Goal: Information Seeking & Learning: Learn about a topic

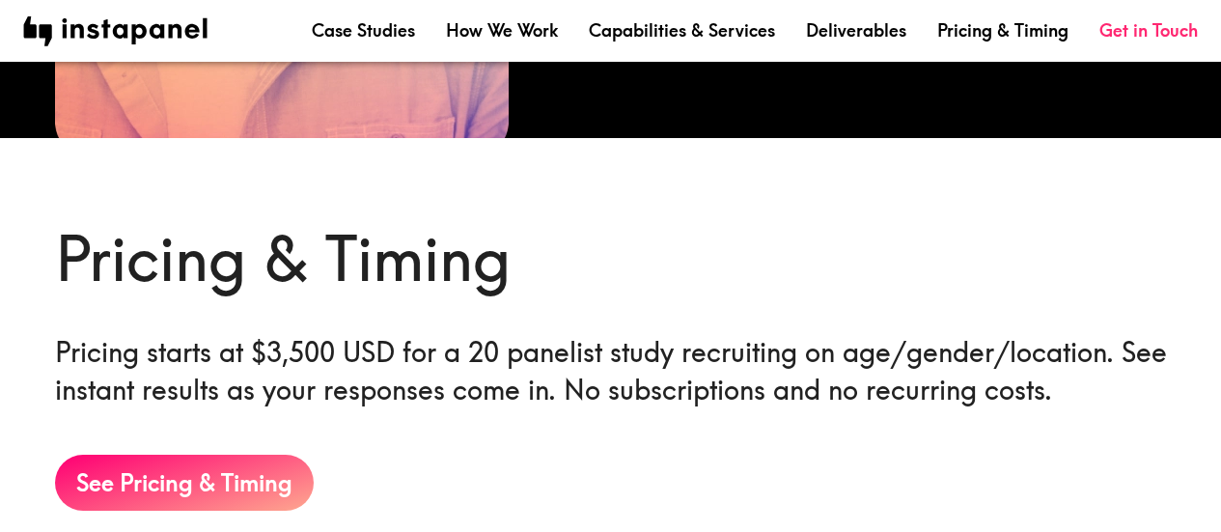
scroll to position [3627, 0]
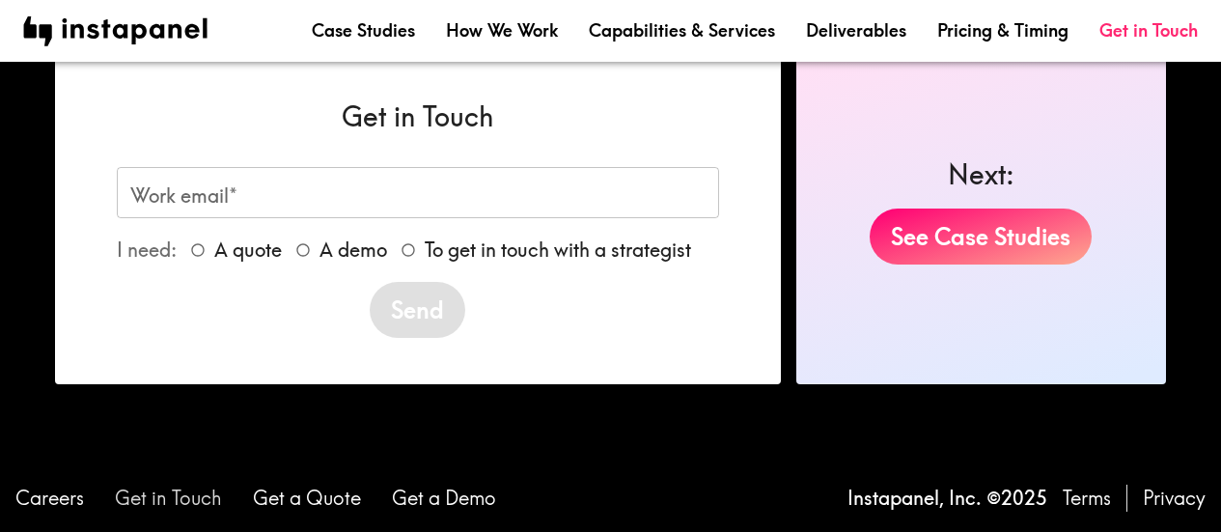
click at [196, 502] on link "Get in Touch" at bounding box center [168, 498] width 107 height 27
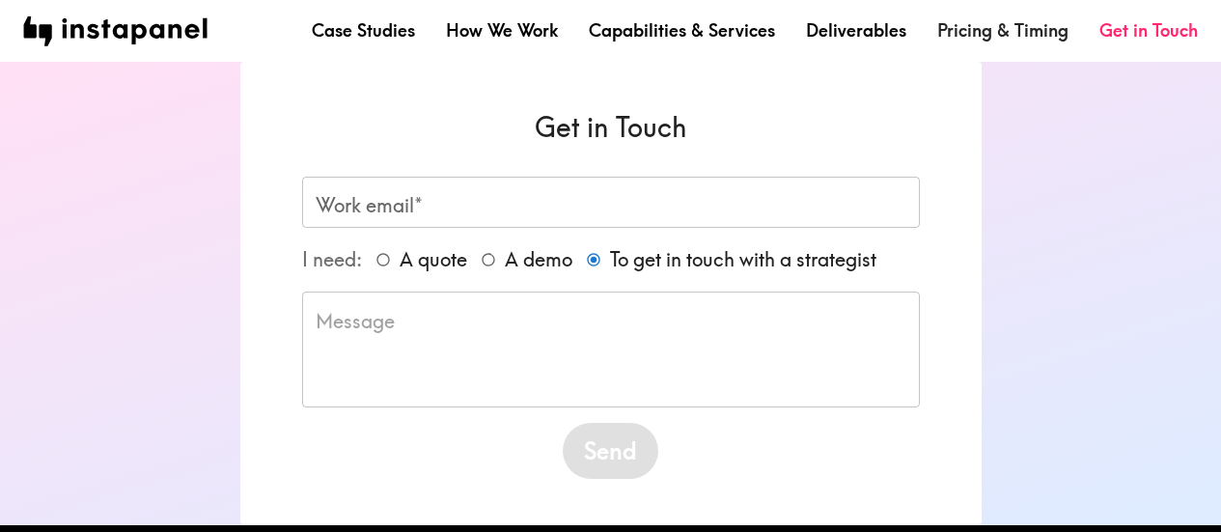
click at [965, 42] on link "Pricing & Timing" at bounding box center [1002, 30] width 131 height 24
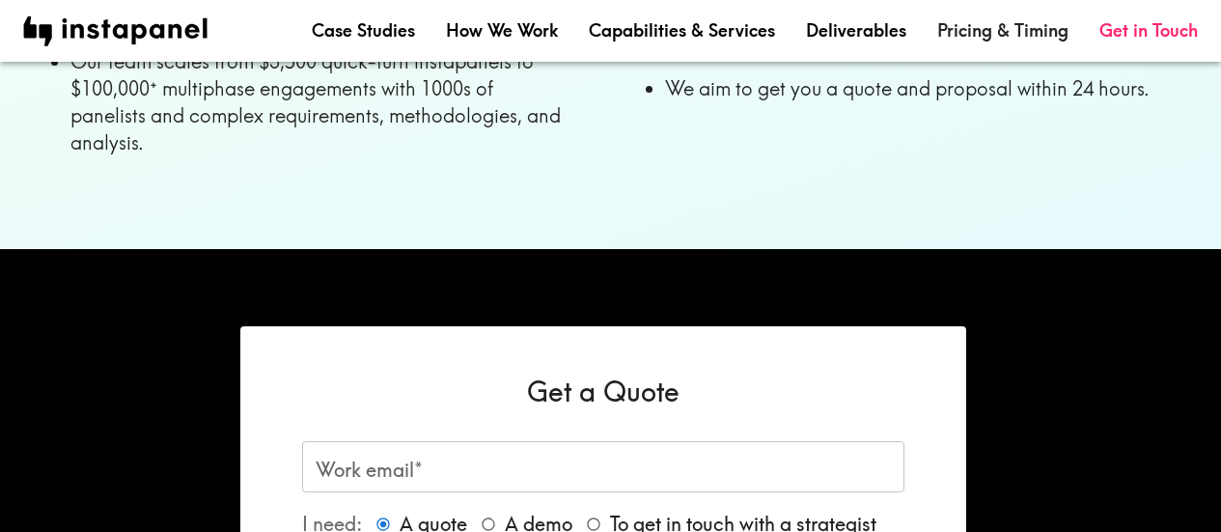
scroll to position [1784, 0]
